Goal: Task Accomplishment & Management: Manage account settings

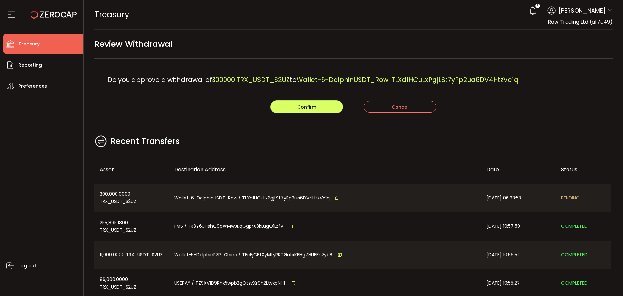
click at [446, 126] on main "Review Withdrawal Do you approve a withdrawal of 300000 TRX_USDT_S2UZ to Wallet…" at bounding box center [353, 187] width 539 height 315
click at [314, 102] on button "Confirm" at bounding box center [306, 106] width 73 height 13
